Goal: Information Seeking & Learning: Learn about a topic

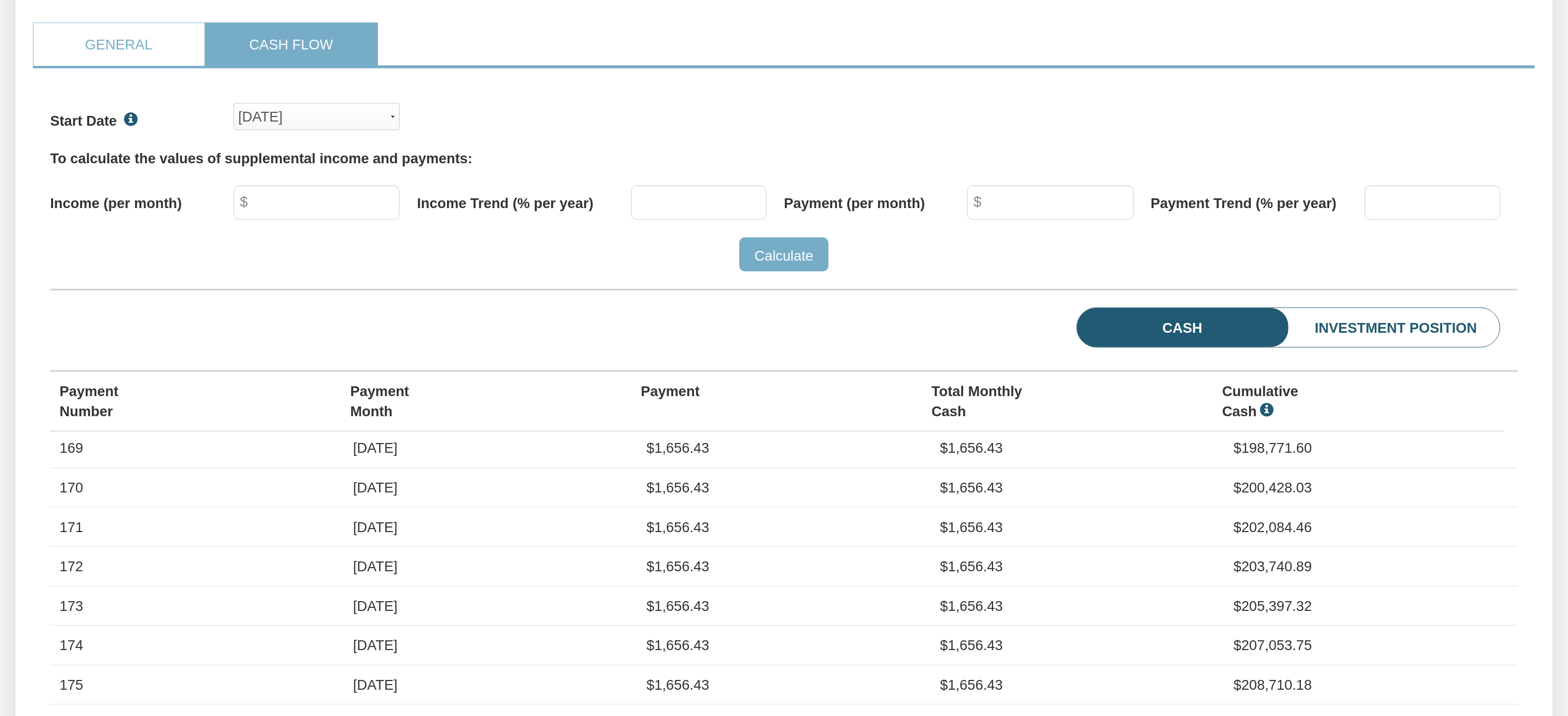
scroll to position [473, 0]
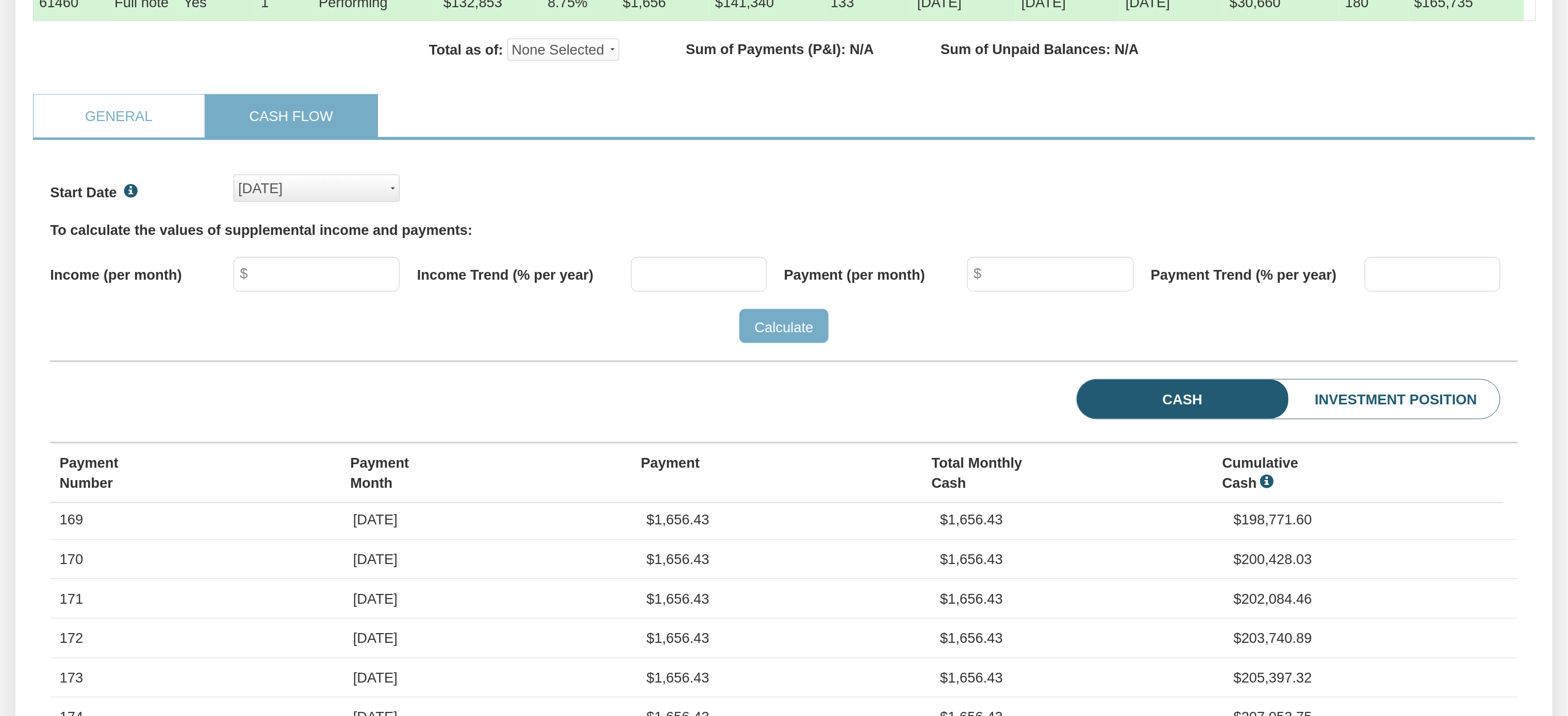
click at [394, 190] on span "button" at bounding box center [393, 188] width 4 height 2
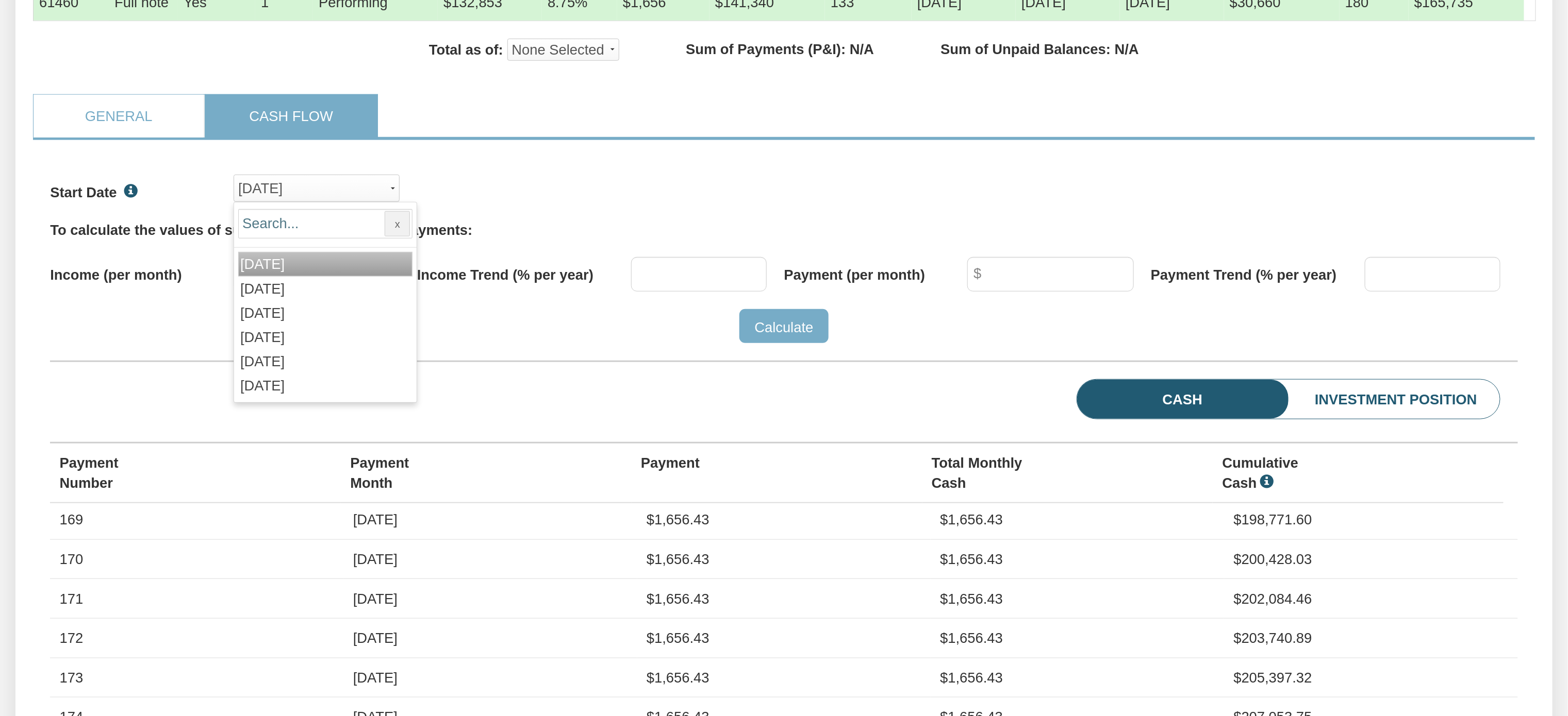
click at [285, 272] on span "[DATE]" at bounding box center [262, 264] width 44 height 16
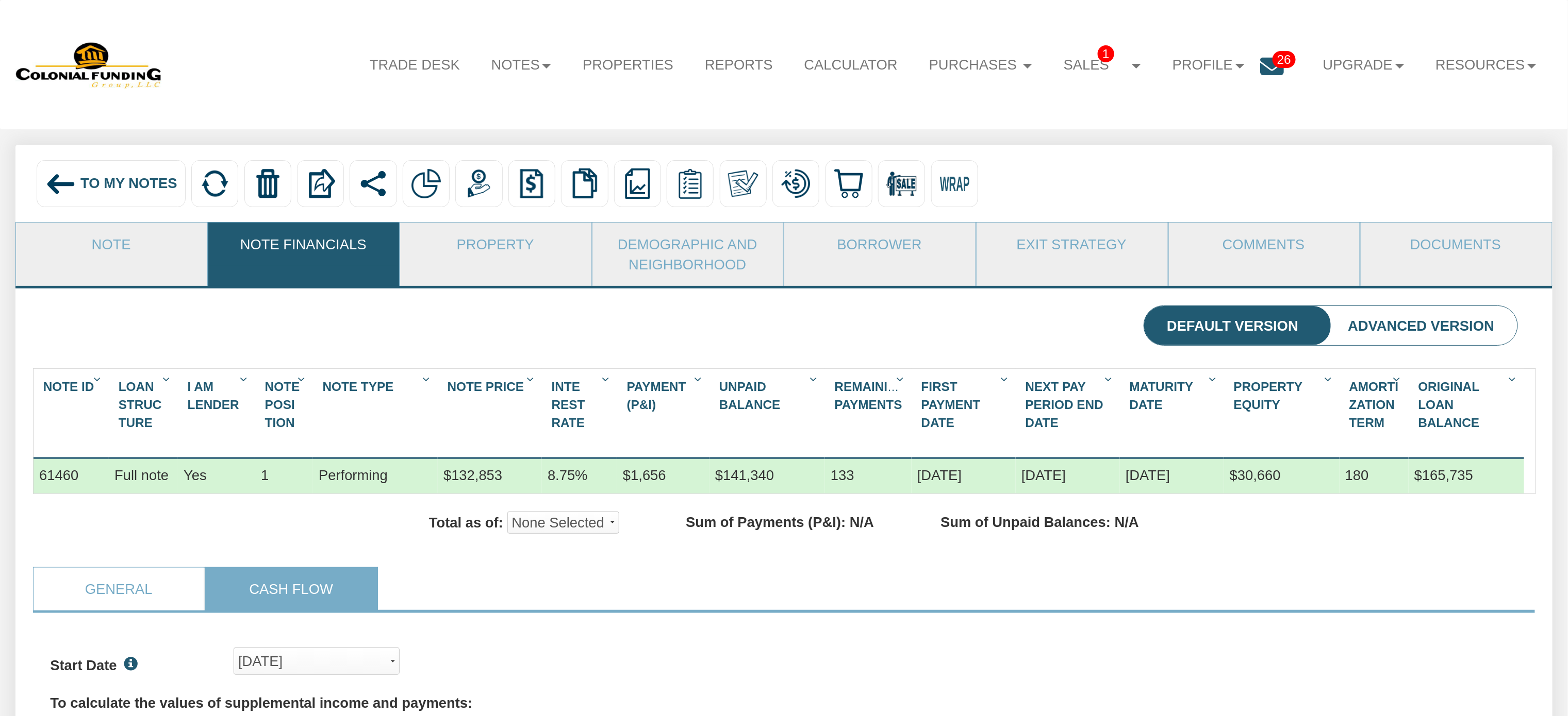
click at [89, 178] on span "To My Notes" at bounding box center [128, 183] width 97 height 16
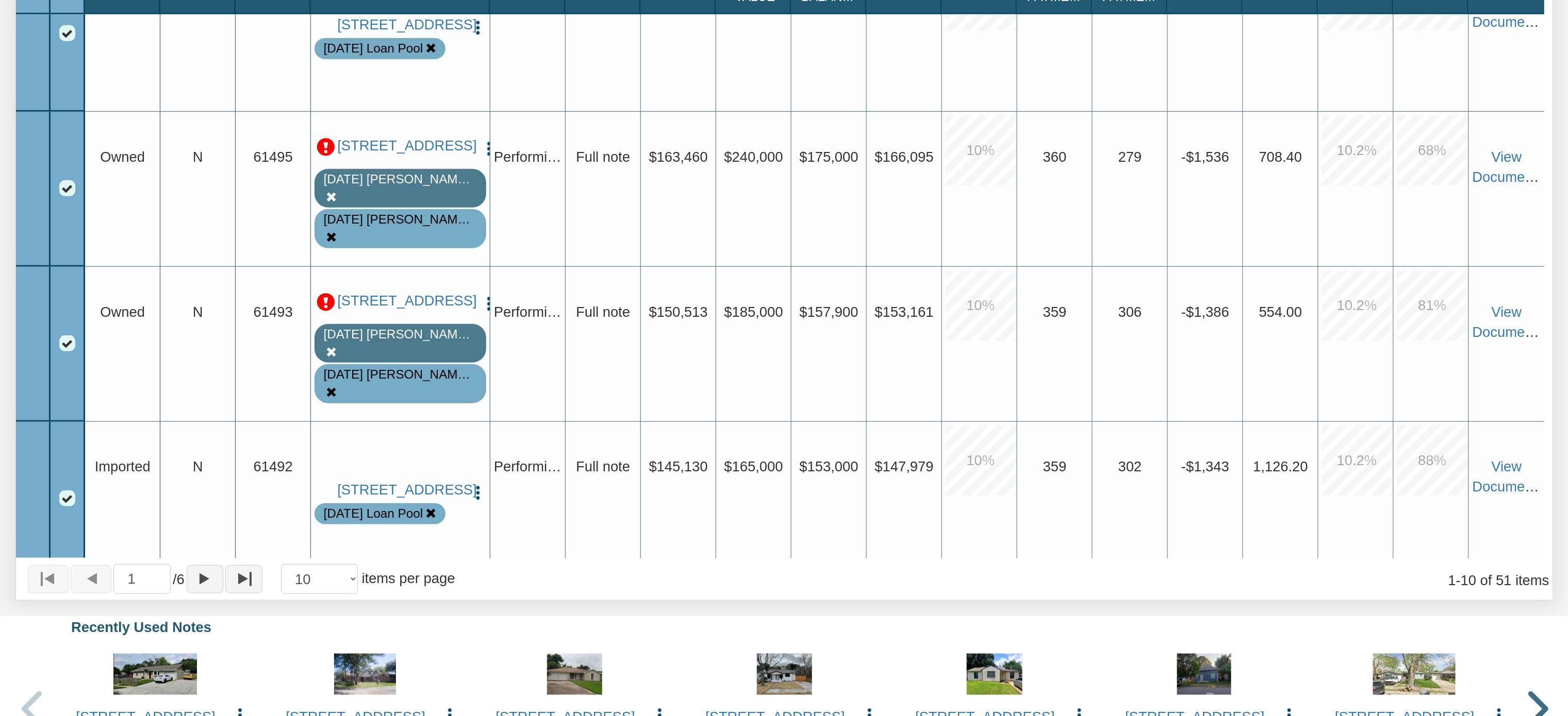
scroll to position [248, 0]
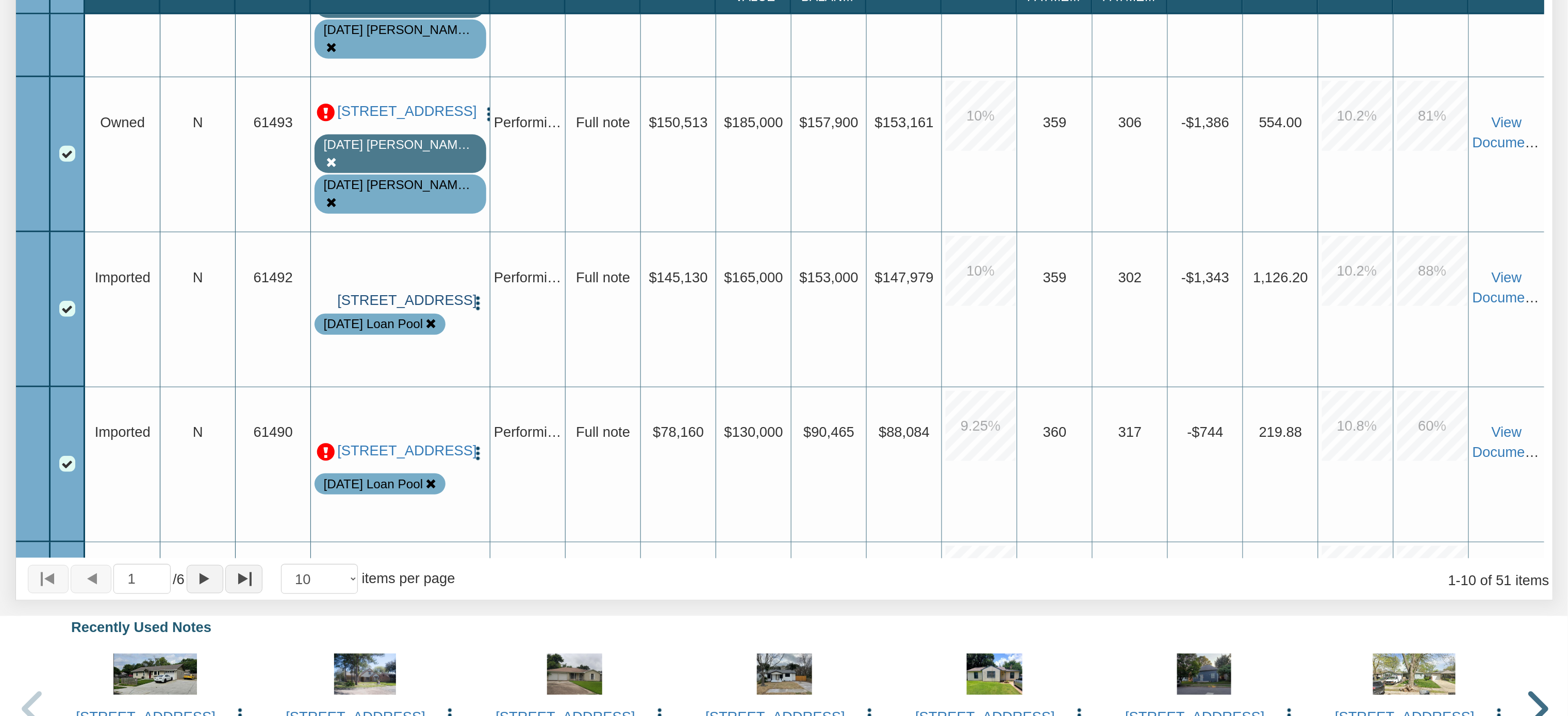
click at [377, 303] on link "[STREET_ADDRESS]" at bounding box center [401, 301] width 127 height 17
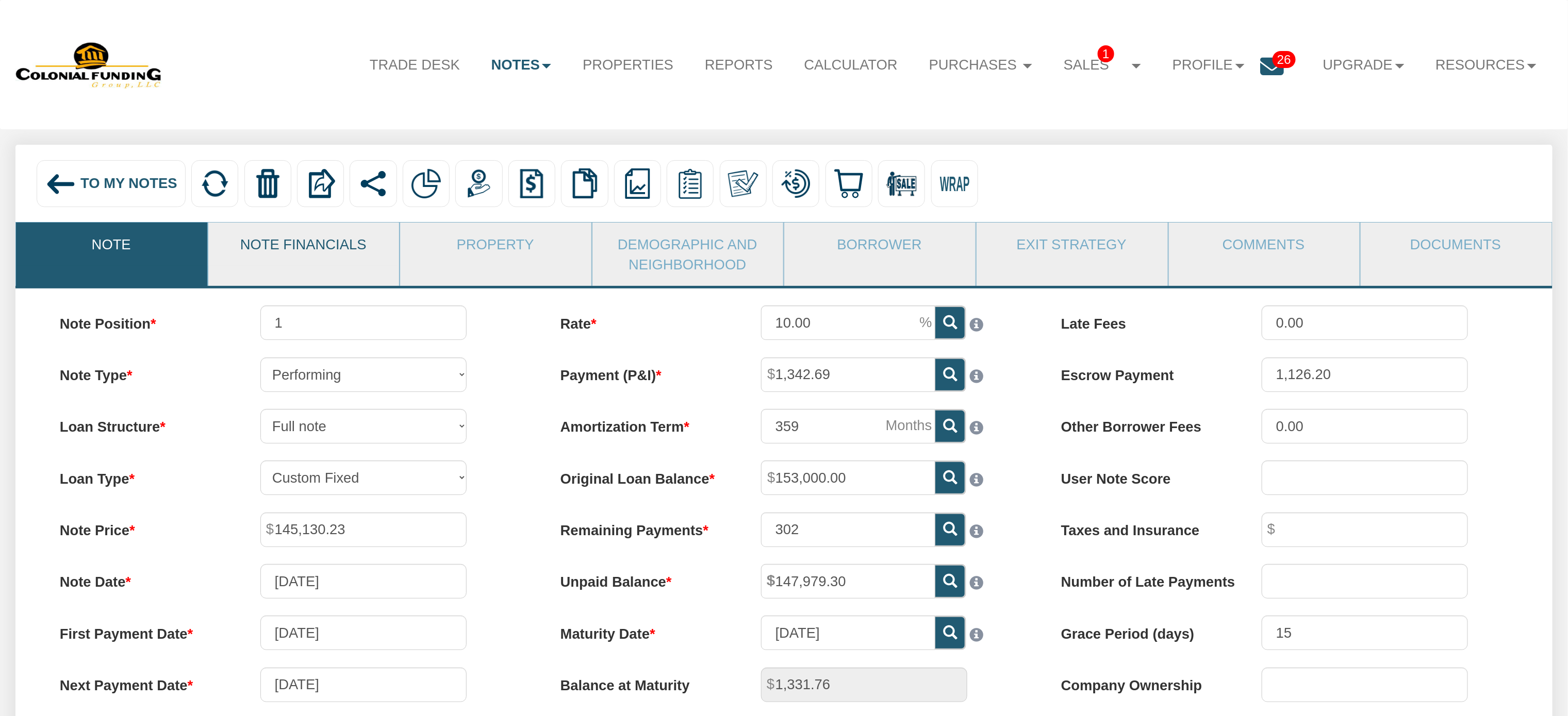
click at [342, 240] on link "Note Financials" at bounding box center [303, 244] width 191 height 43
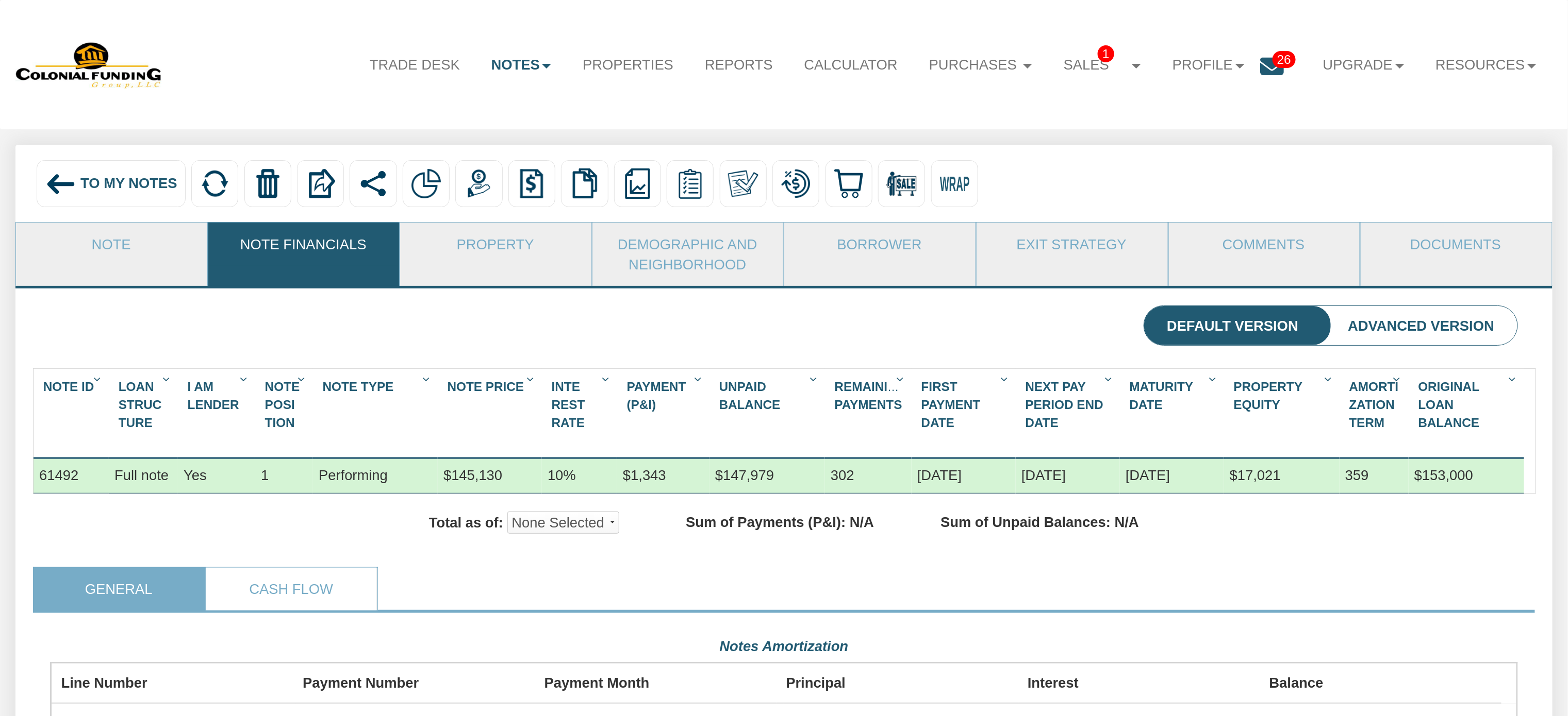
scroll to position [369, 1466]
click at [295, 611] on link "Cash Flow" at bounding box center [291, 589] width 170 height 43
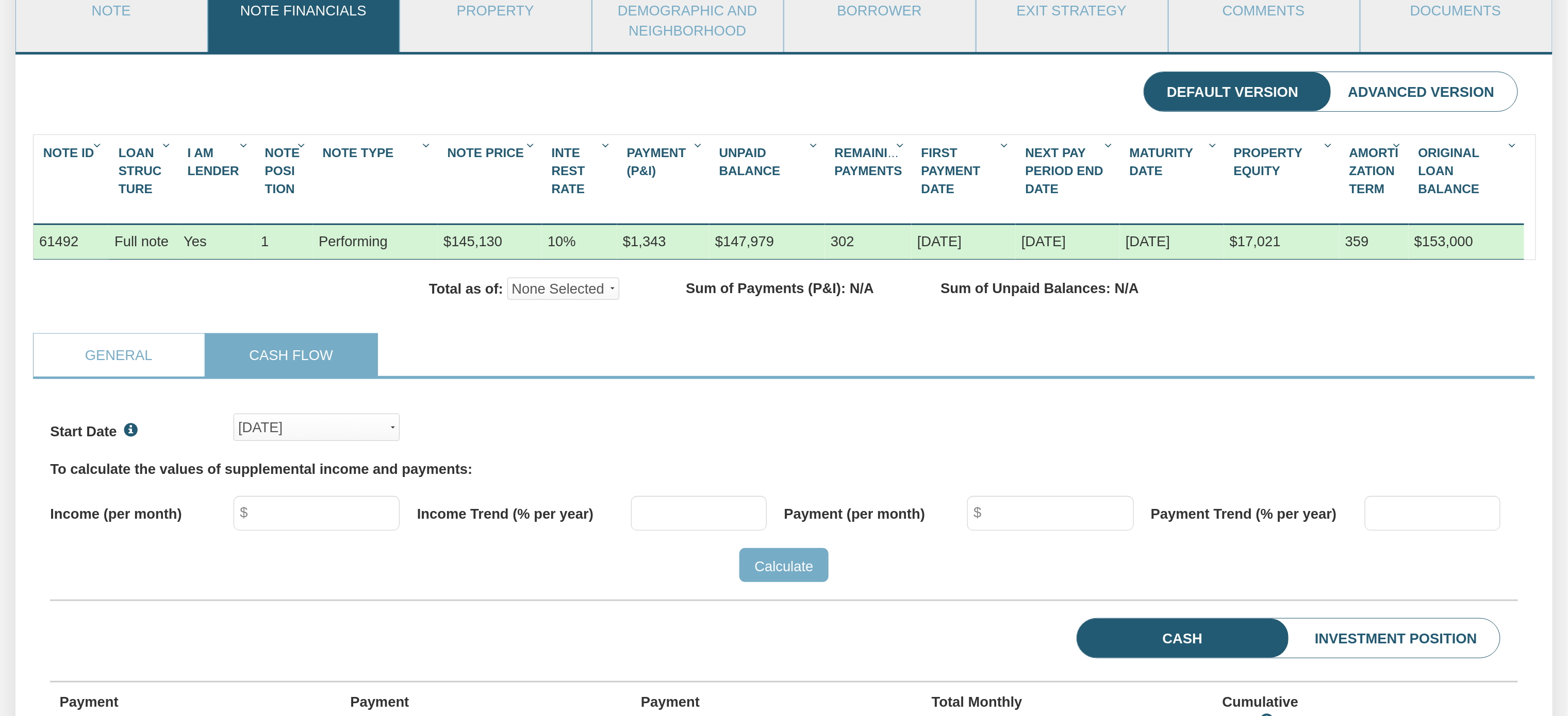
scroll to position [197, 0]
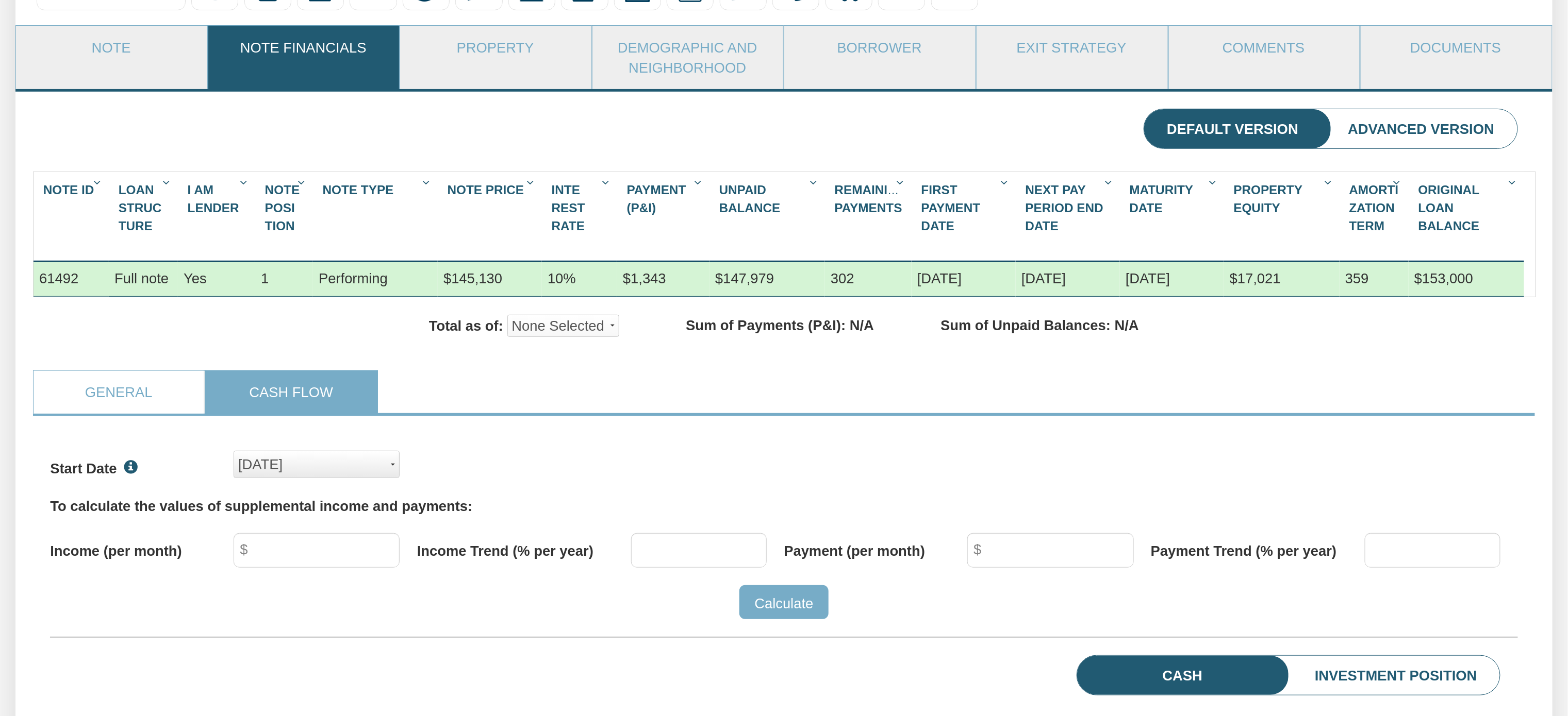
click at [396, 478] on button "[DATE]" at bounding box center [317, 464] width 166 height 27
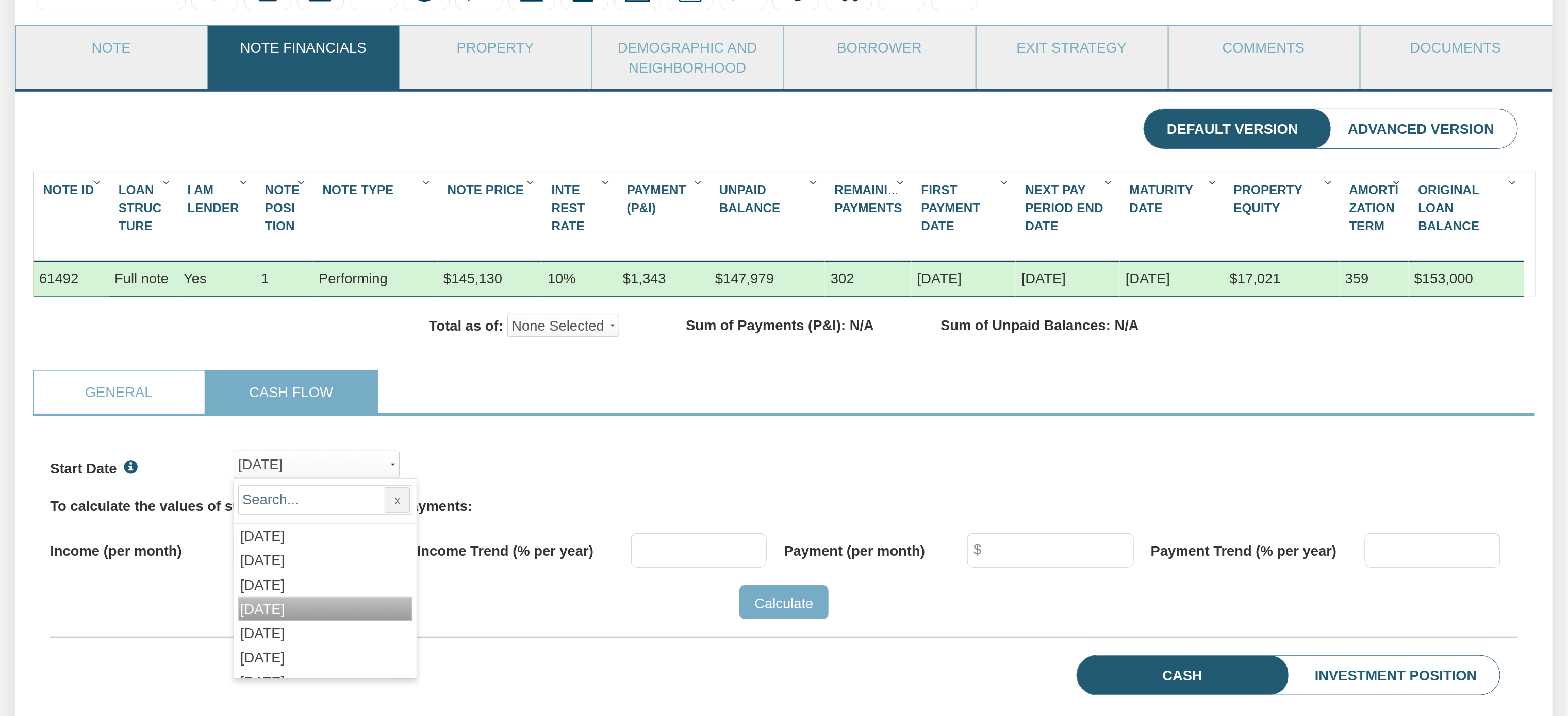
click at [282, 617] on span "[DATE]" at bounding box center [262, 610] width 44 height 16
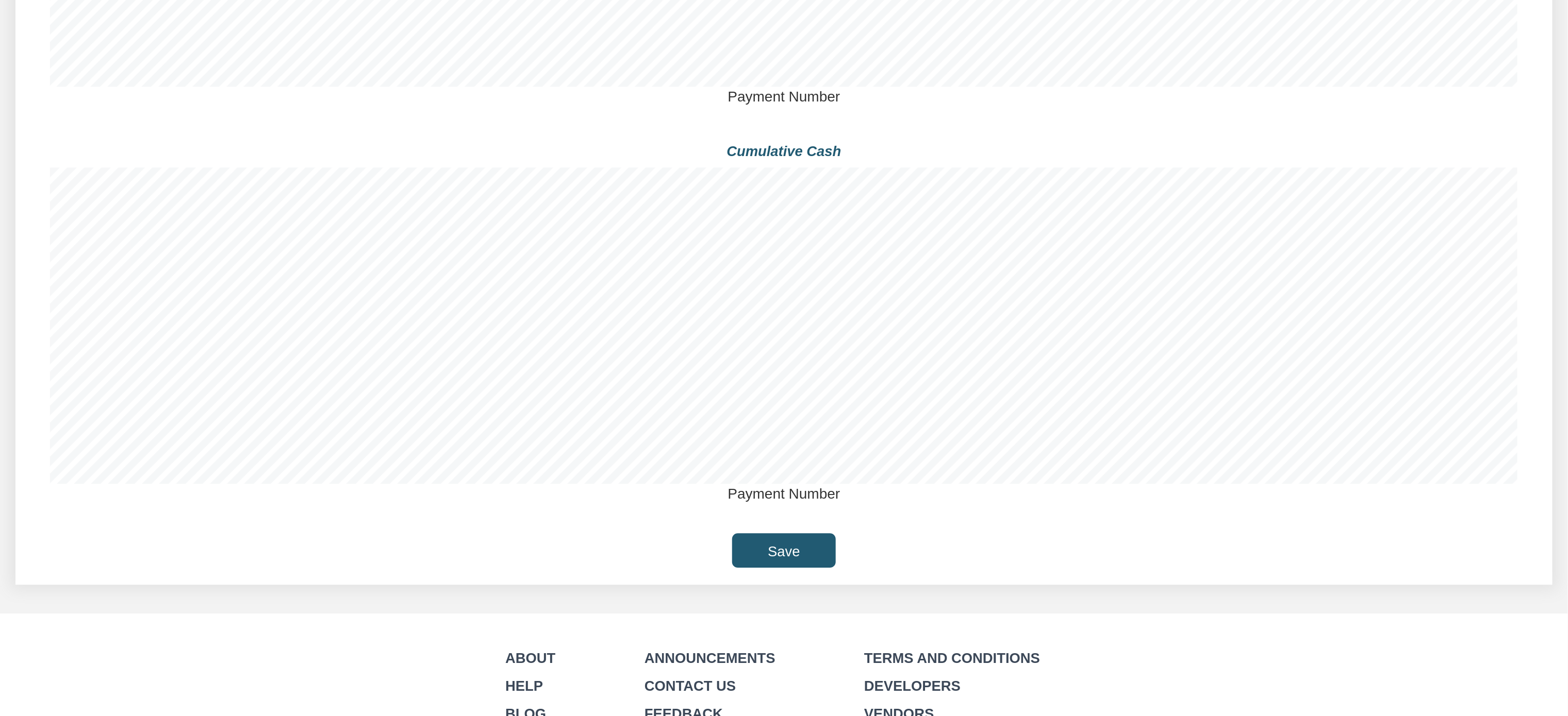
scroll to position [1722, 0]
